Goal: Communication & Community: Share content

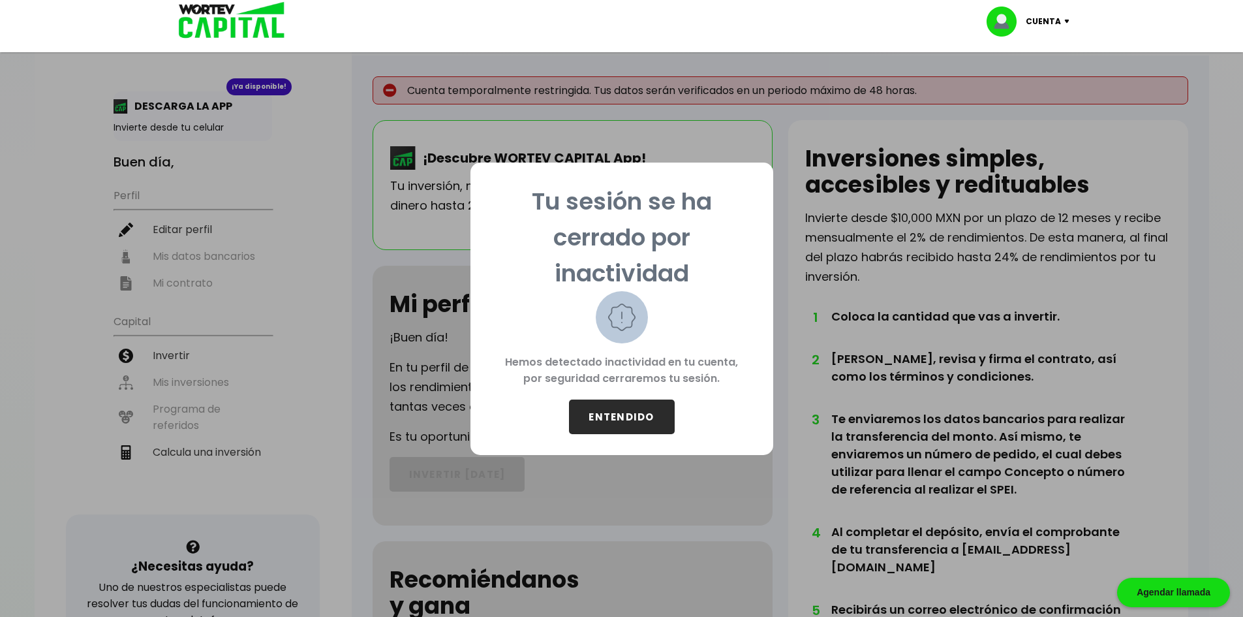
click at [500, 408] on button "ENTENDIDO" at bounding box center [622, 416] width 106 height 35
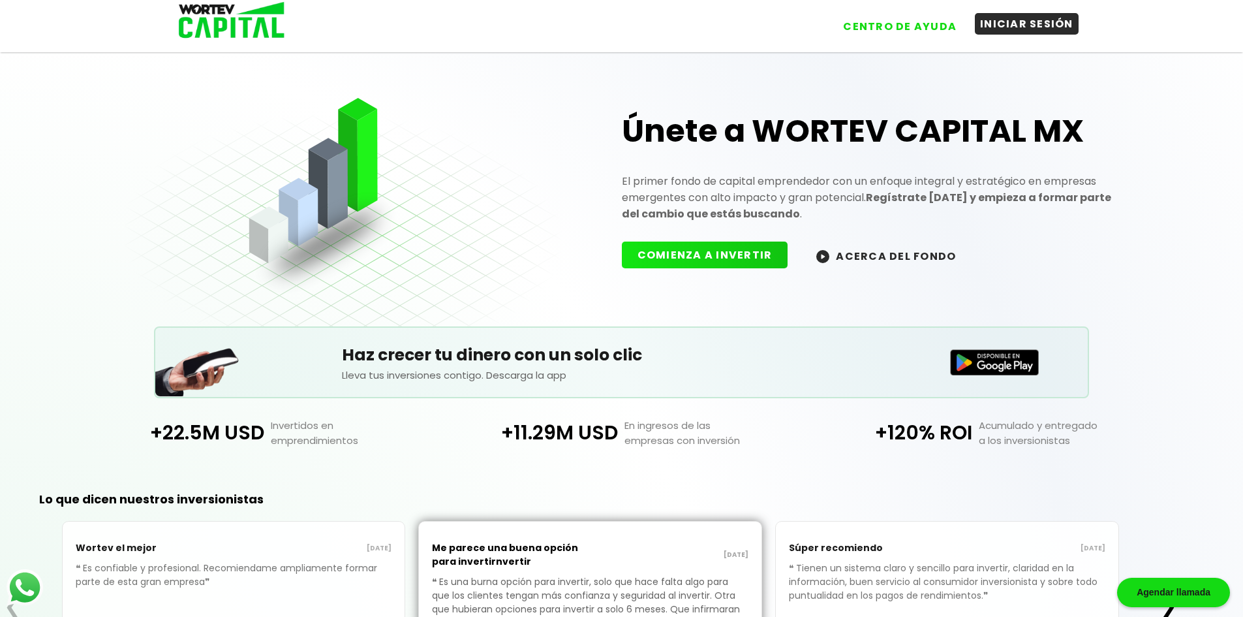
click at [500, 19] on button "INICIAR SESIÓN" at bounding box center [1027, 24] width 104 height 22
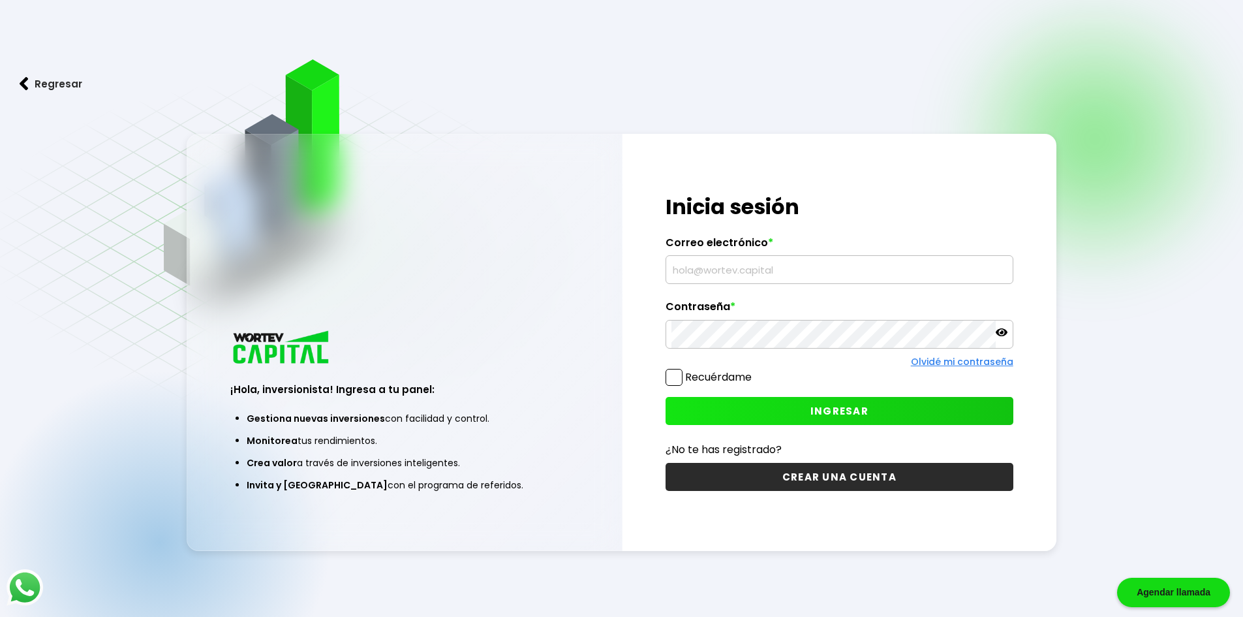
type input "[EMAIL_ADDRESS][DOMAIN_NAME]"
click at [500, 408] on button "INGRESAR" at bounding box center [839, 411] width 348 height 28
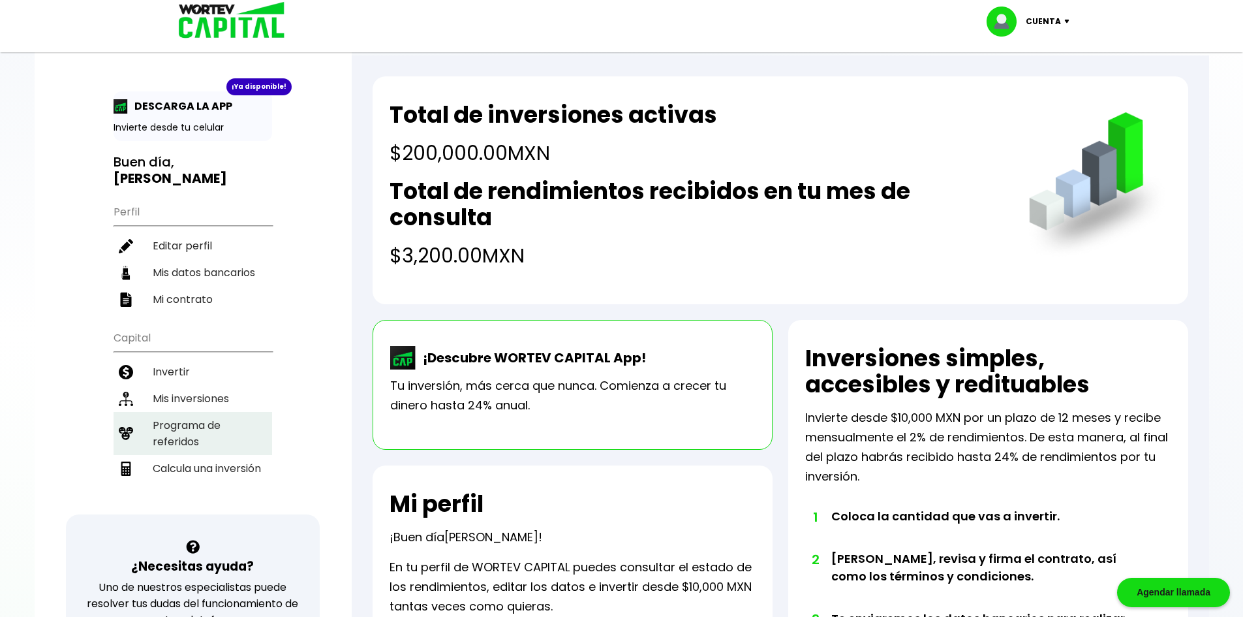
click at [189, 417] on li "Programa de referidos" at bounding box center [193, 433] width 159 height 43
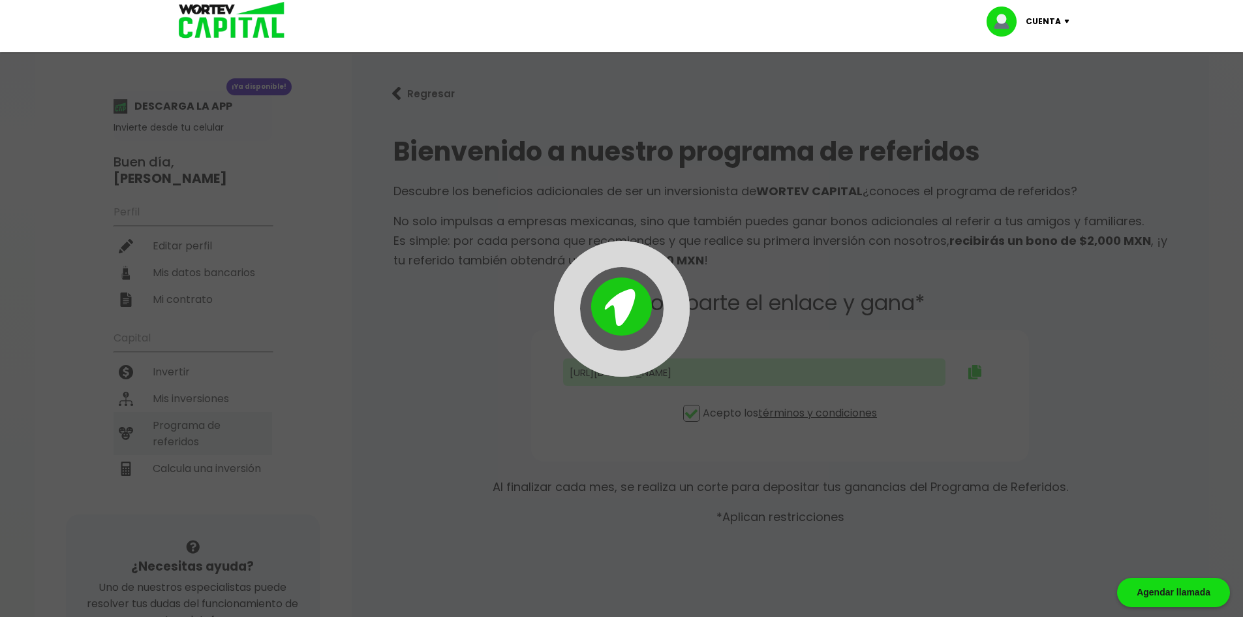
type input "[URL][DOMAIN_NAME]"
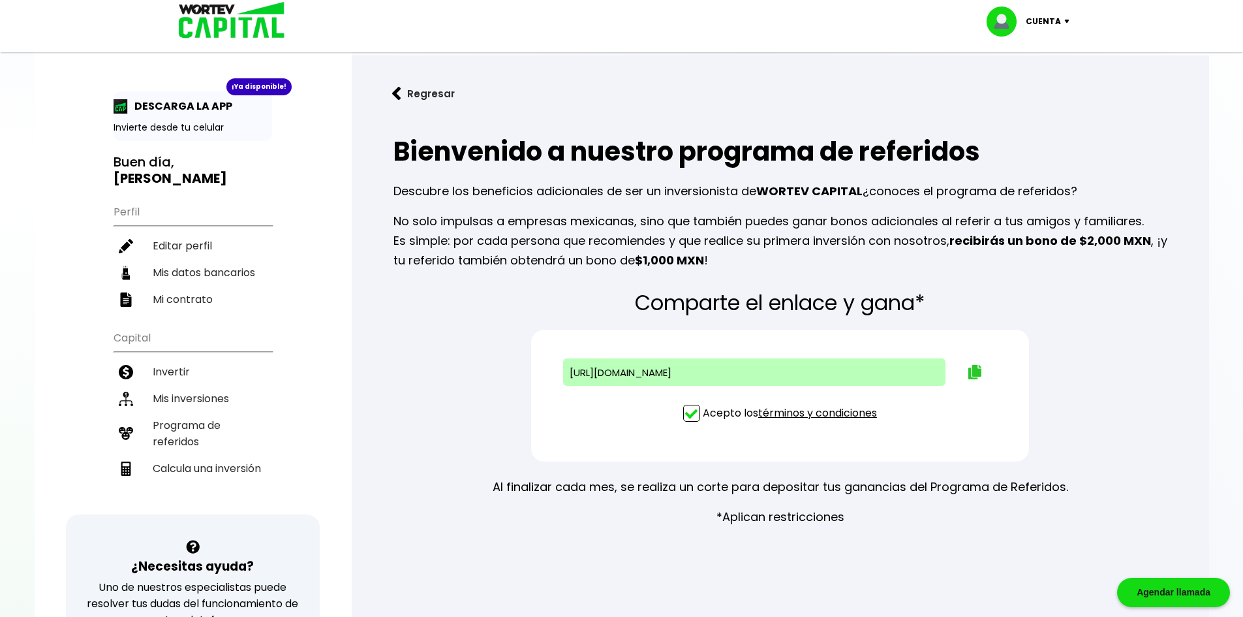
click at [500, 374] on img at bounding box center [974, 372] width 13 height 14
